Goal: Information Seeking & Learning: Learn about a topic

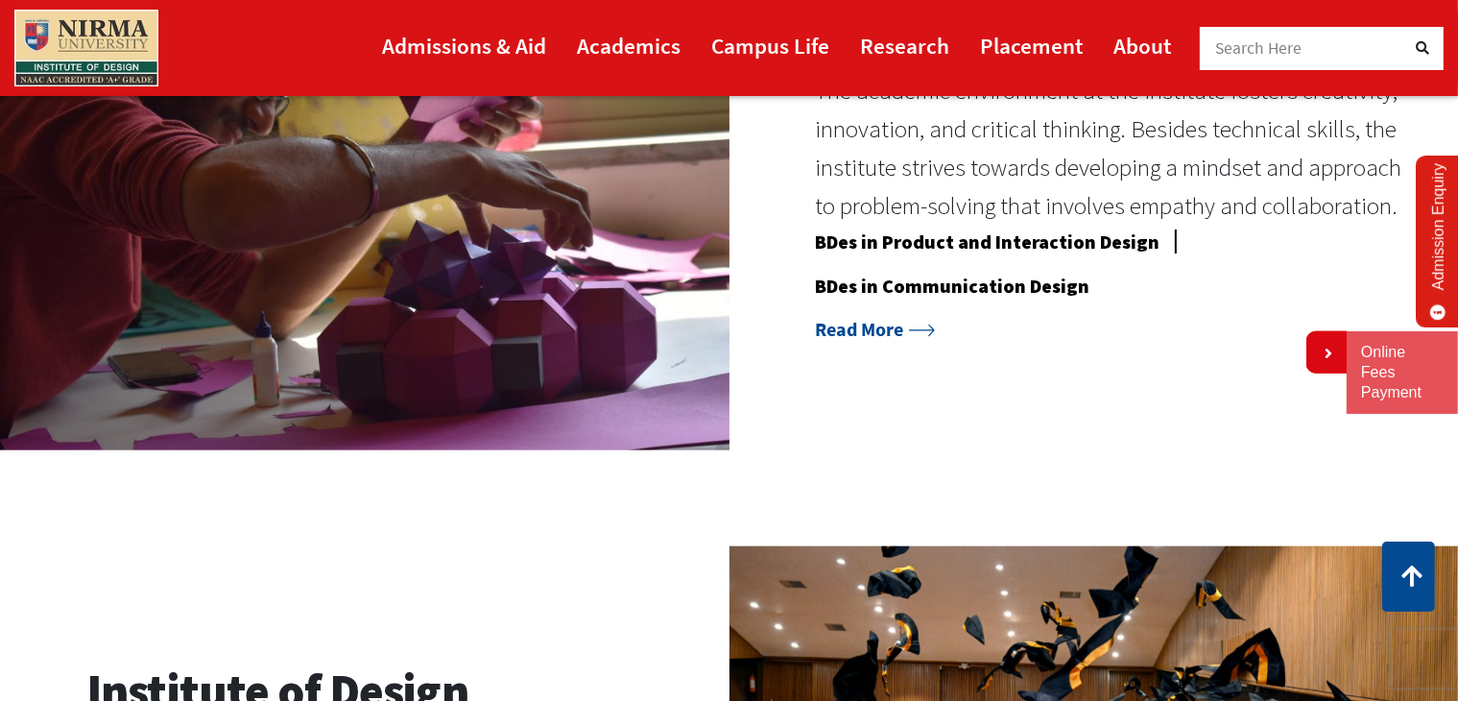
scroll to position [1643, 0]
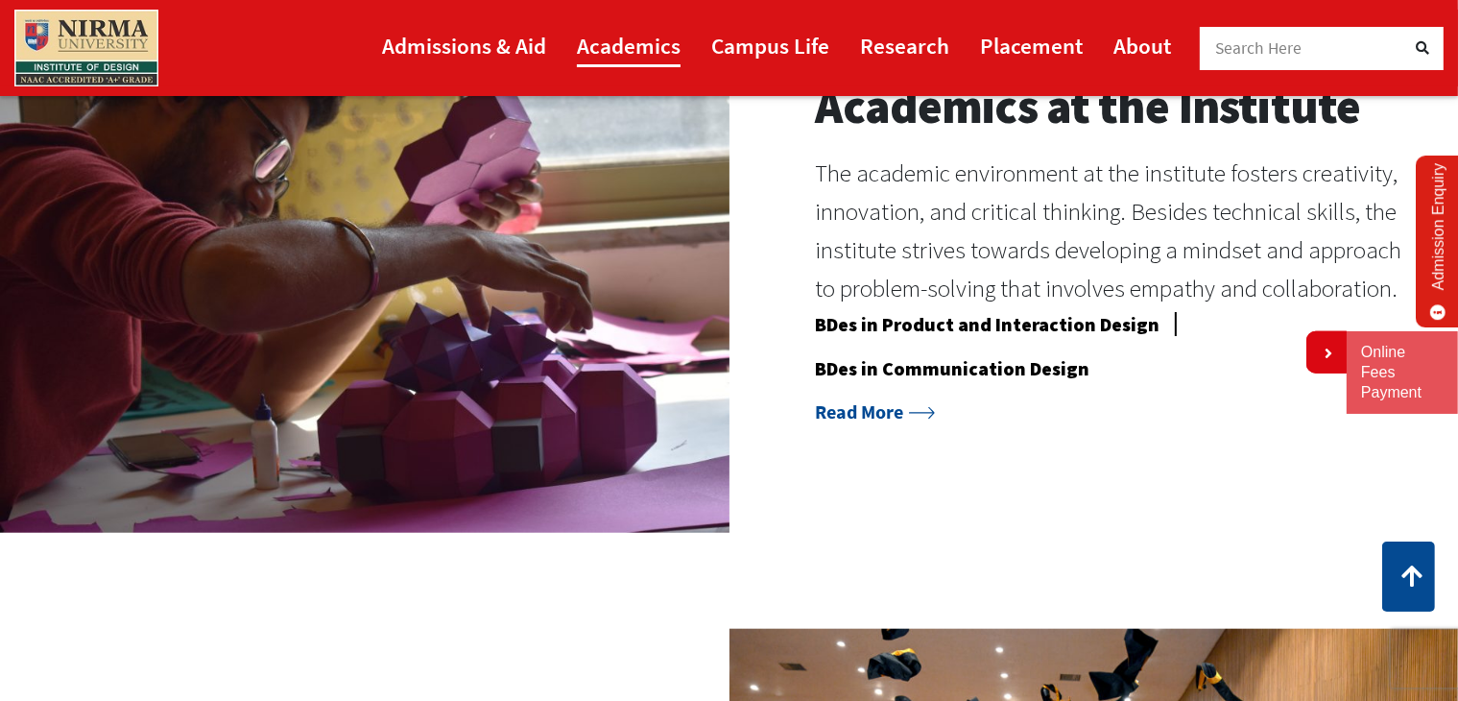
click at [651, 46] on link "Academics" at bounding box center [629, 45] width 104 height 43
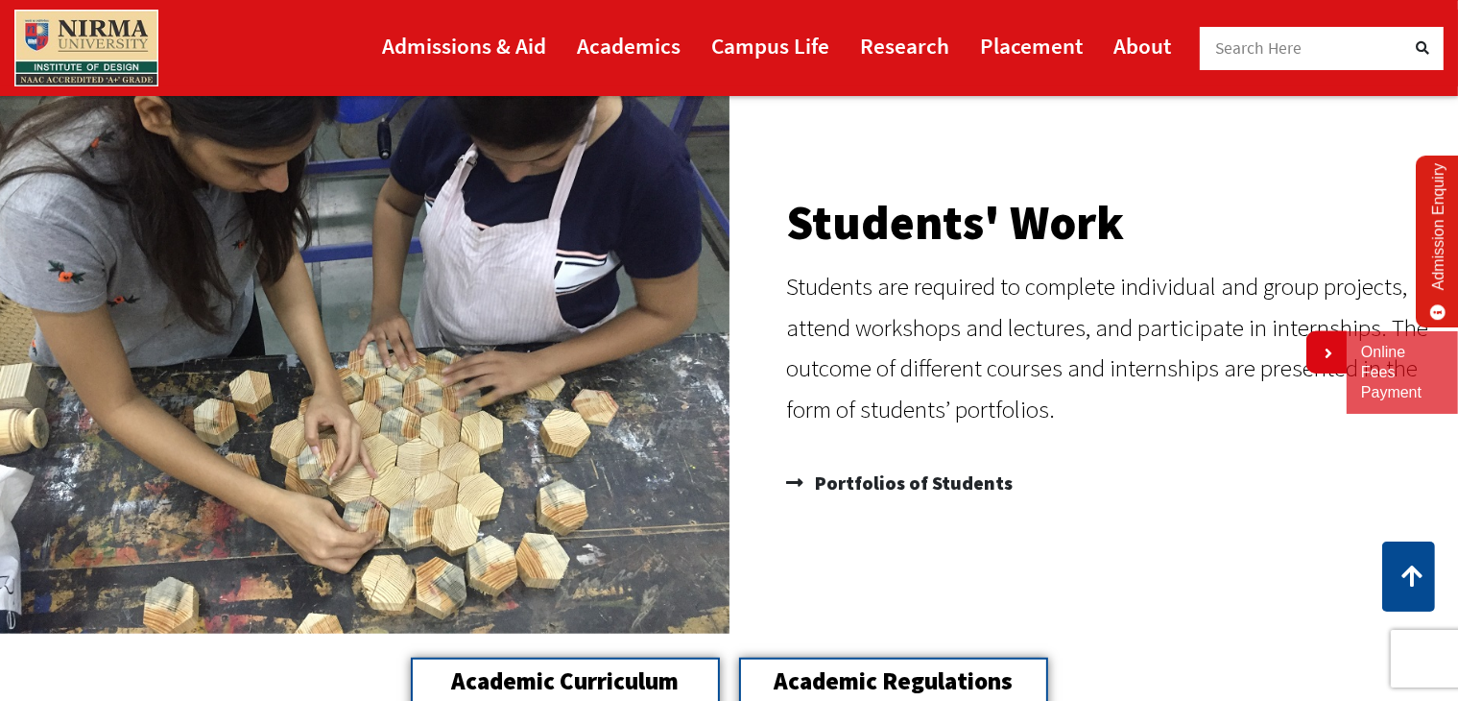
scroll to position [1430, 0]
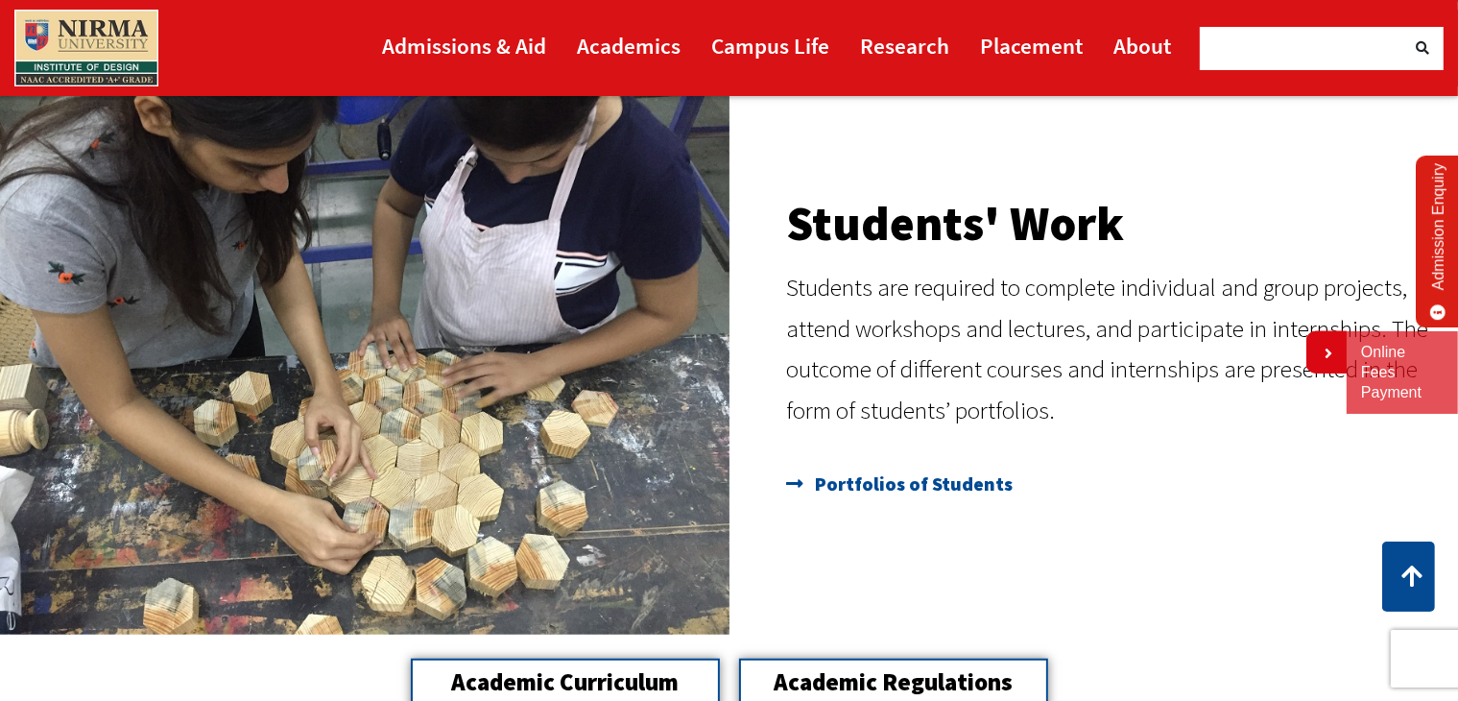
click at [925, 492] on span "Portfolios of Students" at bounding box center [912, 484] width 203 height 38
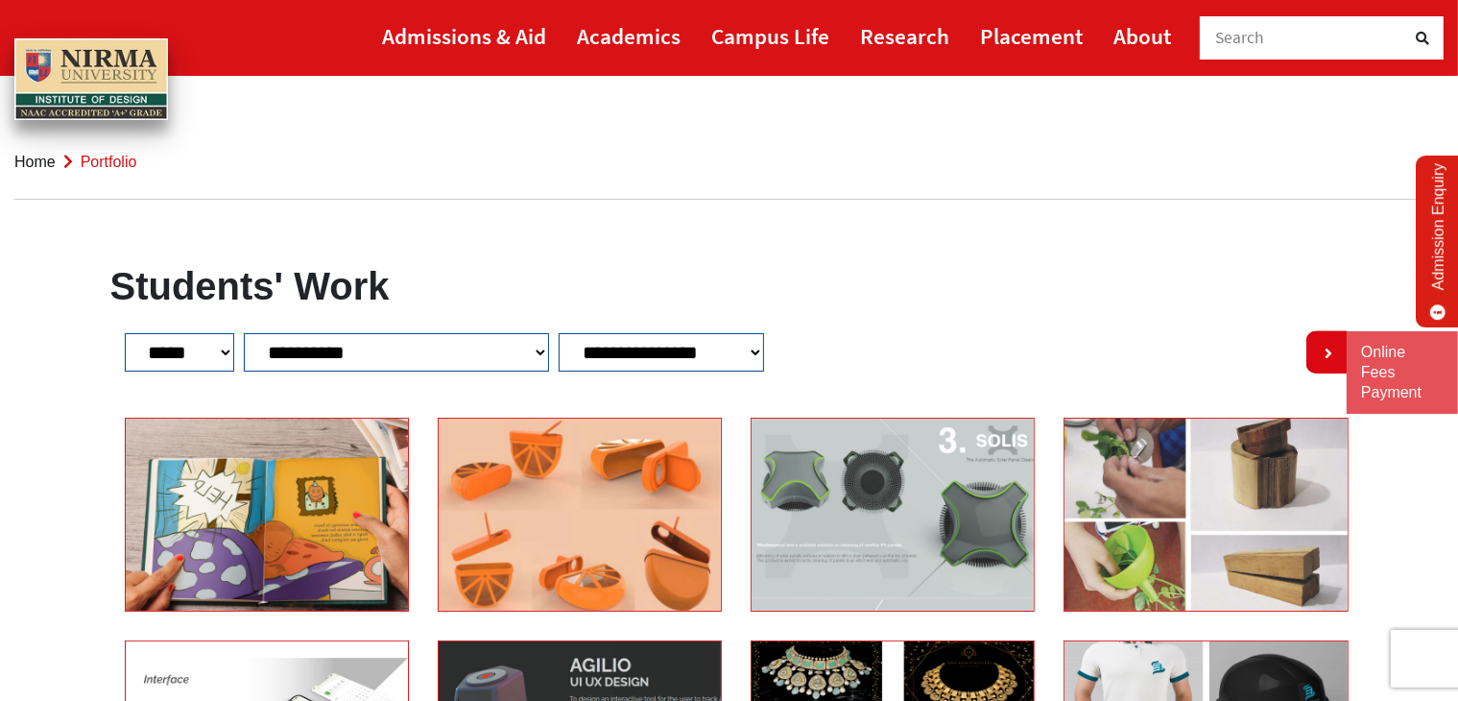
click at [759, 347] on select "**********" at bounding box center [661, 352] width 205 height 38
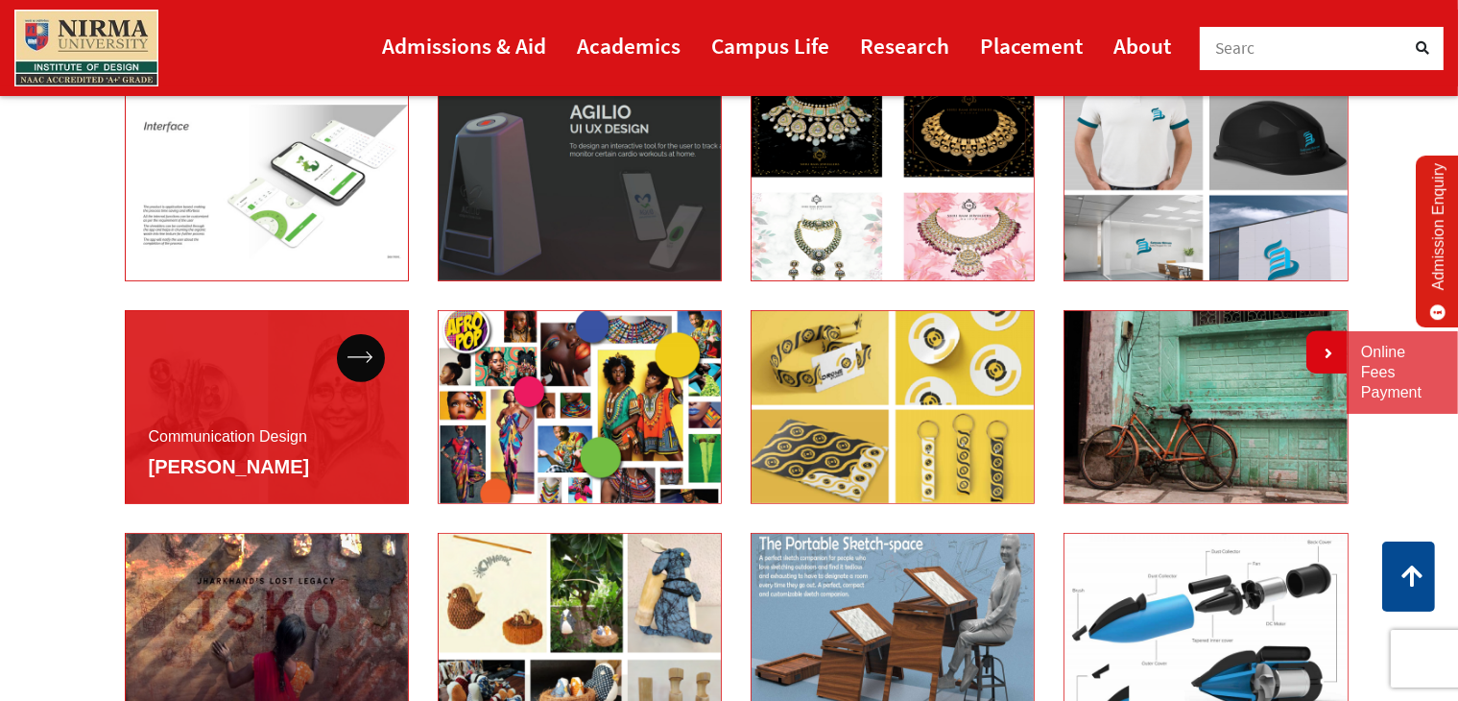
scroll to position [580, 0]
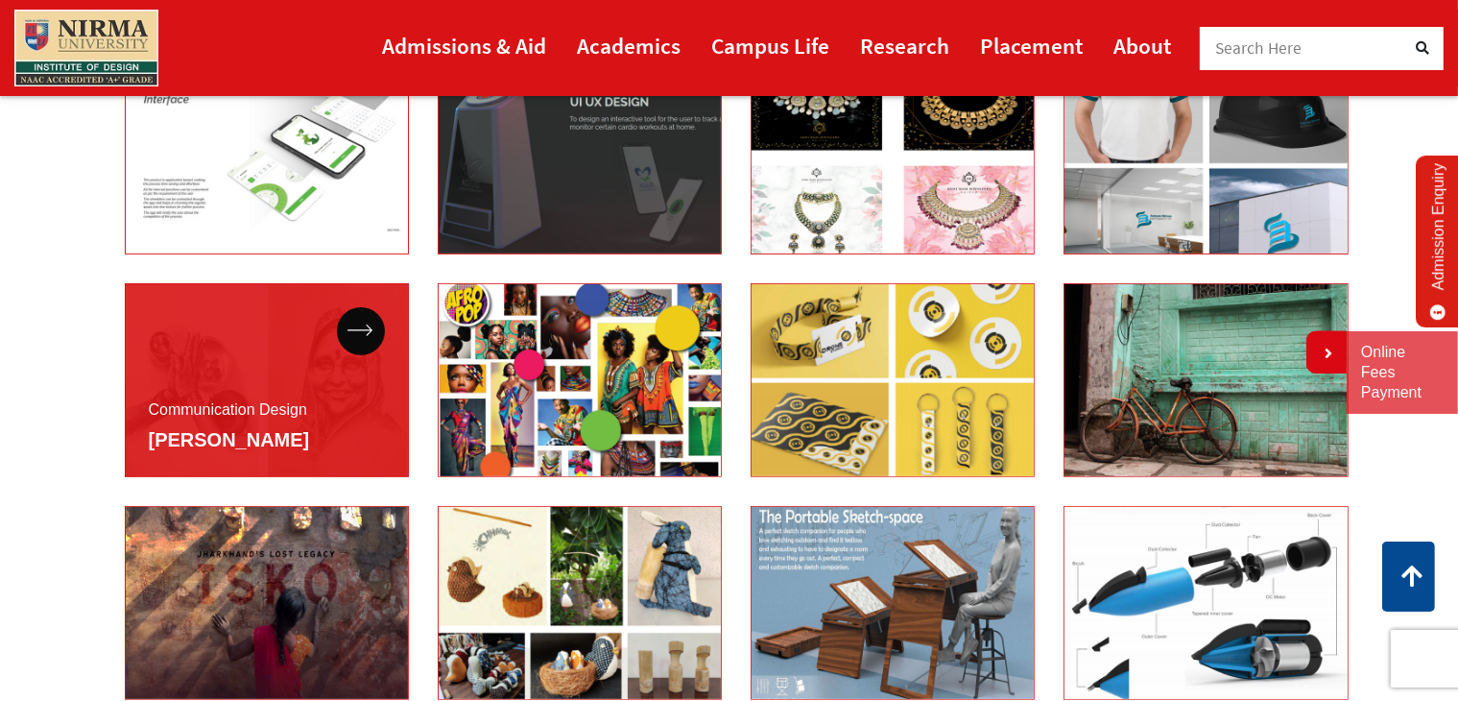
click at [268, 453] on span "Rucha Gavane" at bounding box center [229, 440] width 161 height 36
click at [358, 325] on icon at bounding box center [360, 330] width 26 height 12
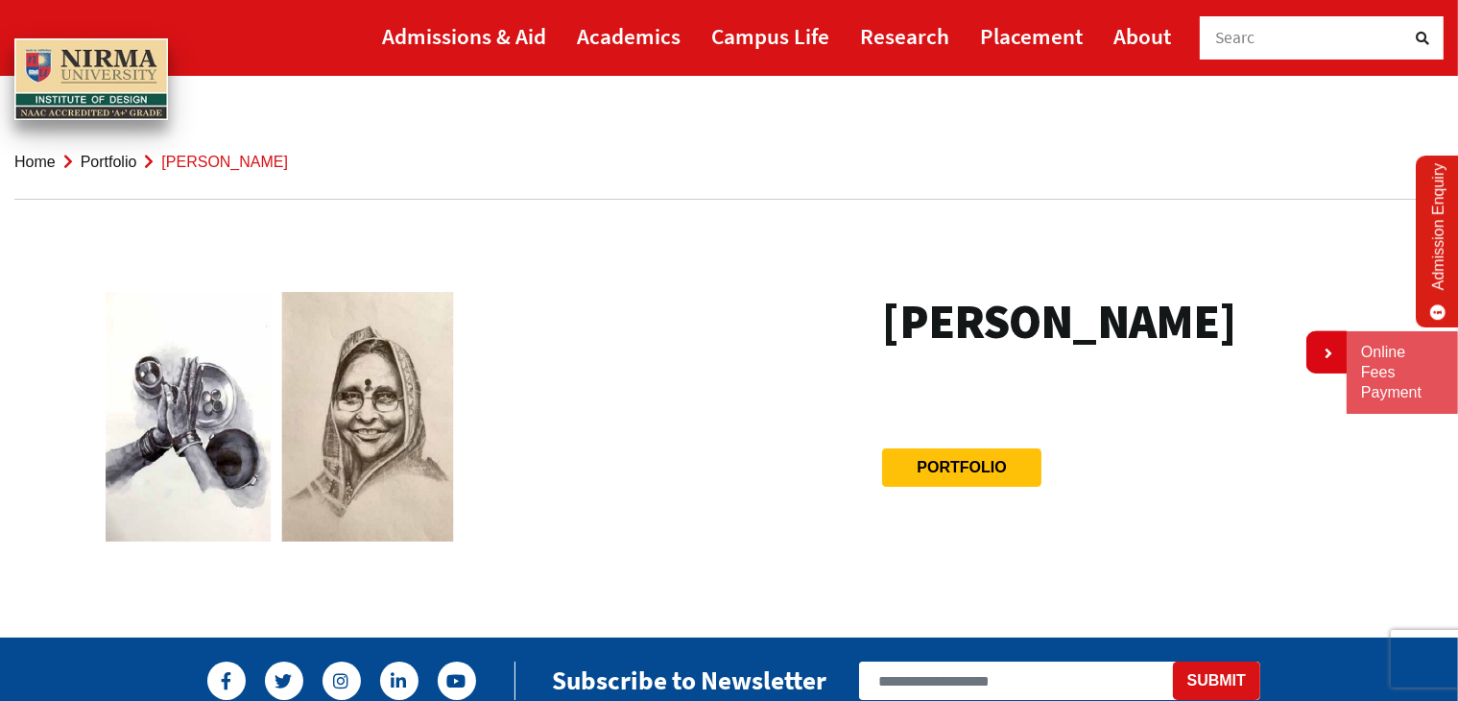
click at [814, 331] on div at bounding box center [465, 426] width 739 height 269
click at [917, 469] on link "Portfolio" at bounding box center [961, 467] width 89 height 16
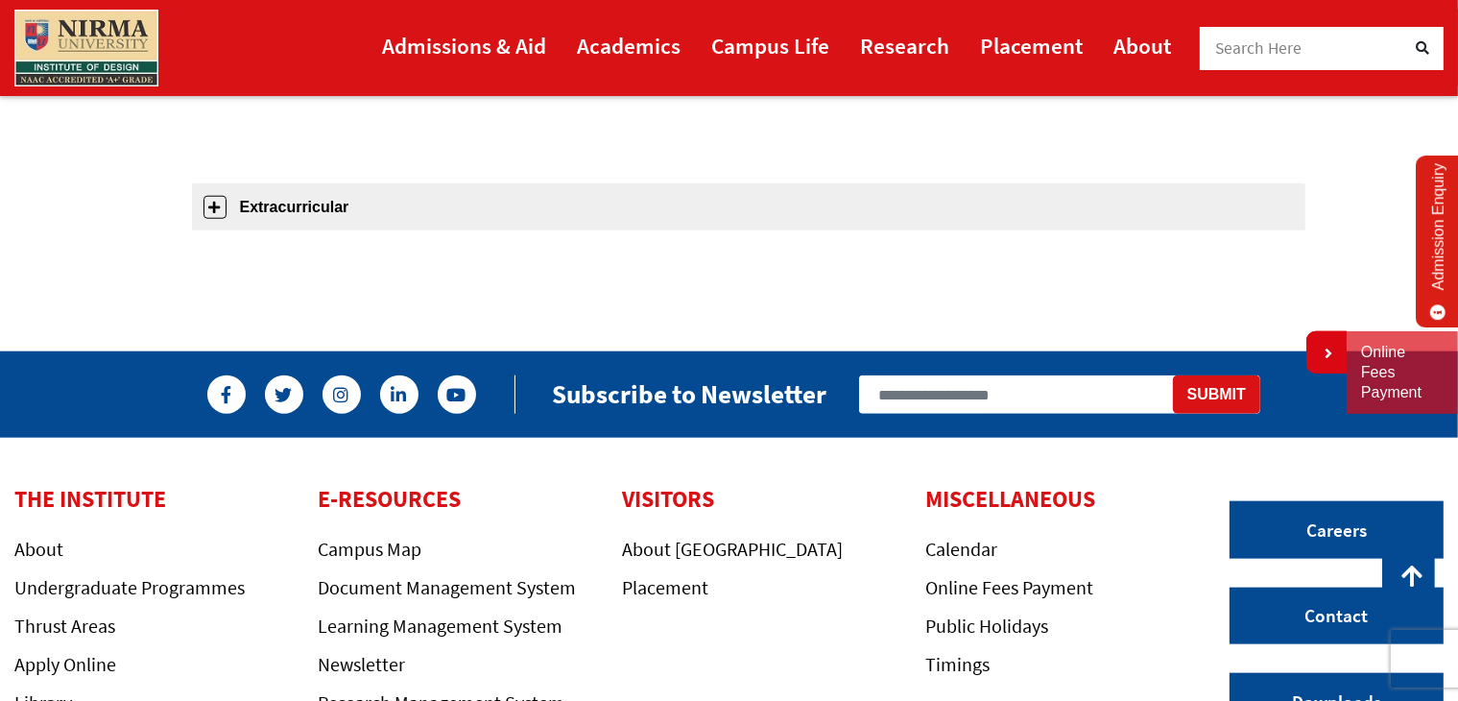
scroll to position [2031, 0]
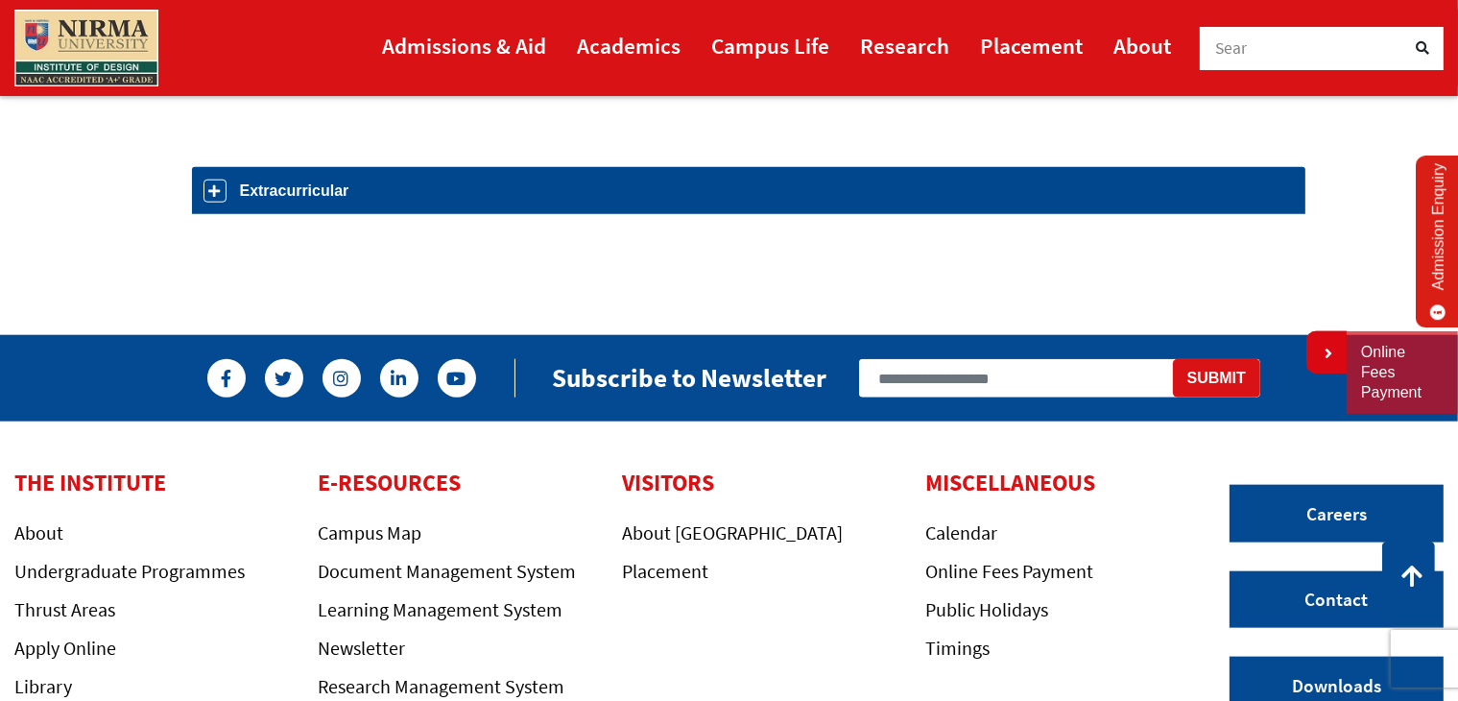
click at [401, 204] on link "Extracurricular" at bounding box center [748, 190] width 1113 height 47
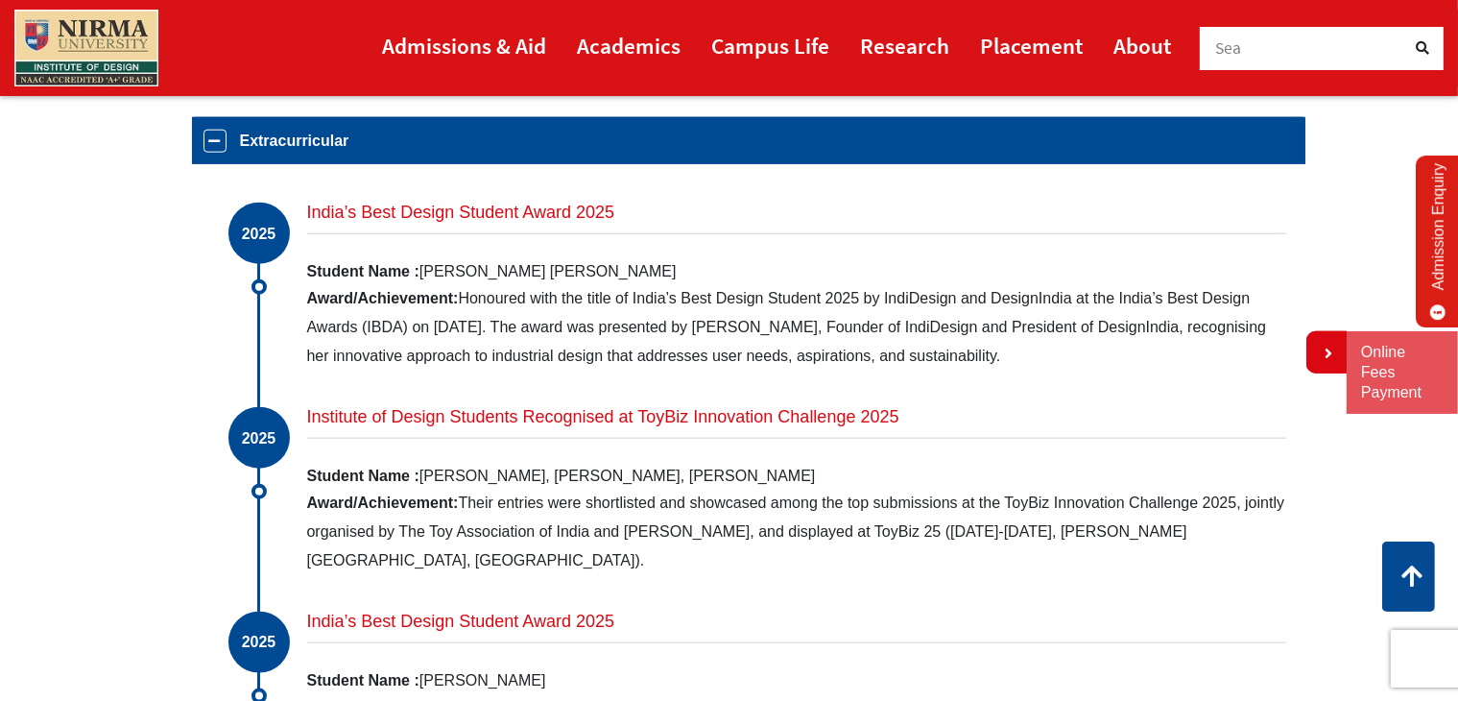
scroll to position [2082, 0]
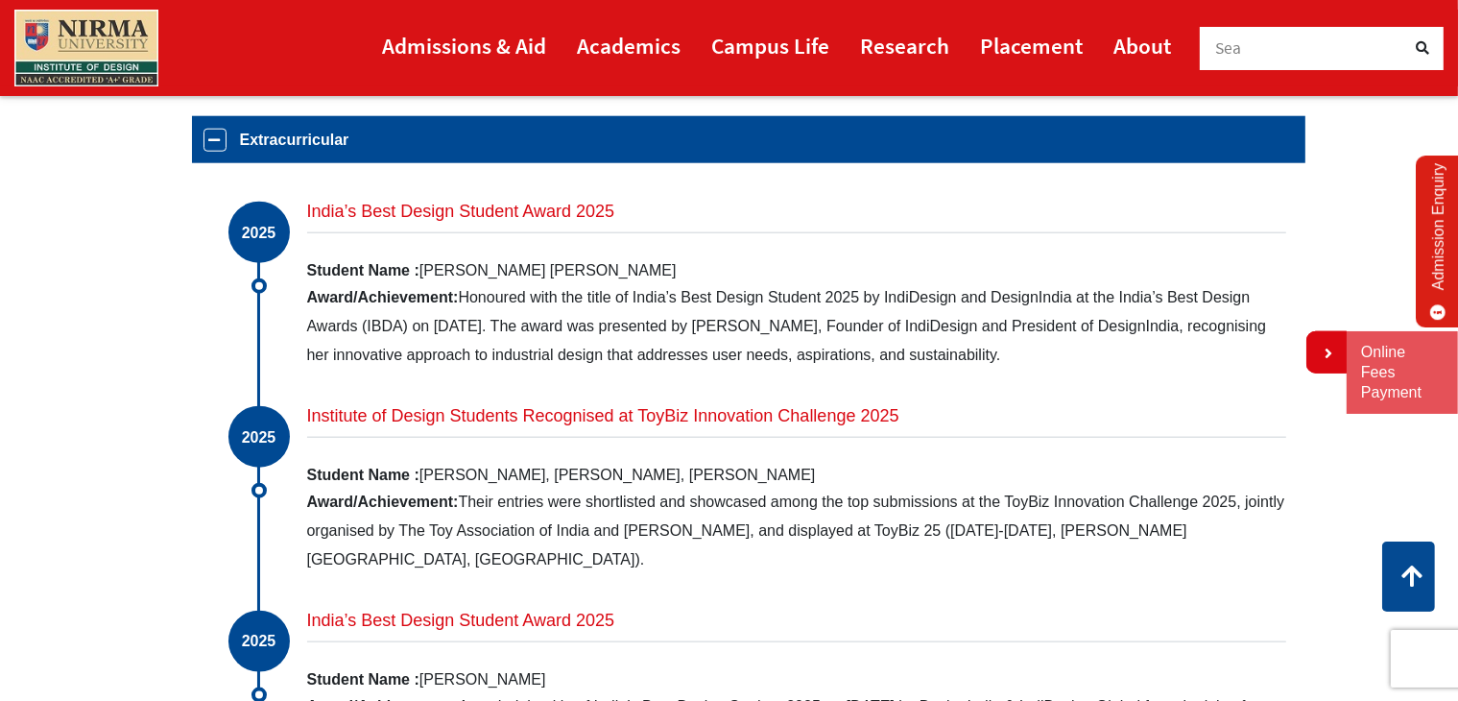
drag, startPoint x: 330, startPoint y: 213, endPoint x: 573, endPoint y: 346, distance: 276.6
click at [573, 346] on div "India’s Best Design Student Award 2025 Student Name : [PERSON_NAME] [PERSON_NAM…" at bounding box center [796, 286] width 979 height 168
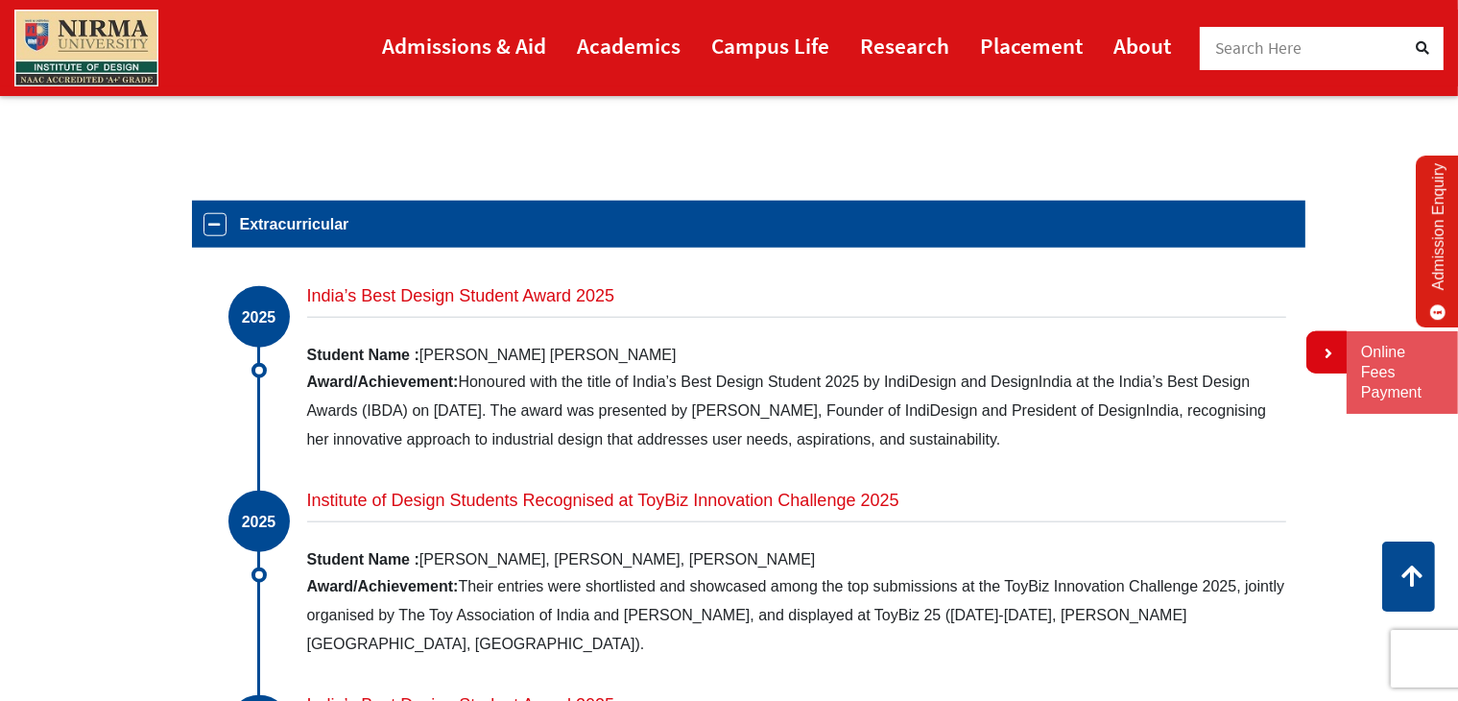
scroll to position [1998, 0]
